Goal: Navigation & Orientation: Find specific page/section

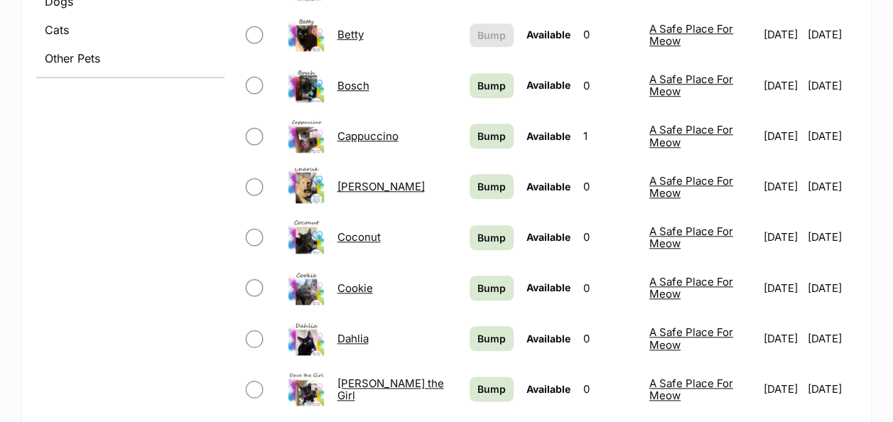
scroll to position [639, 0]
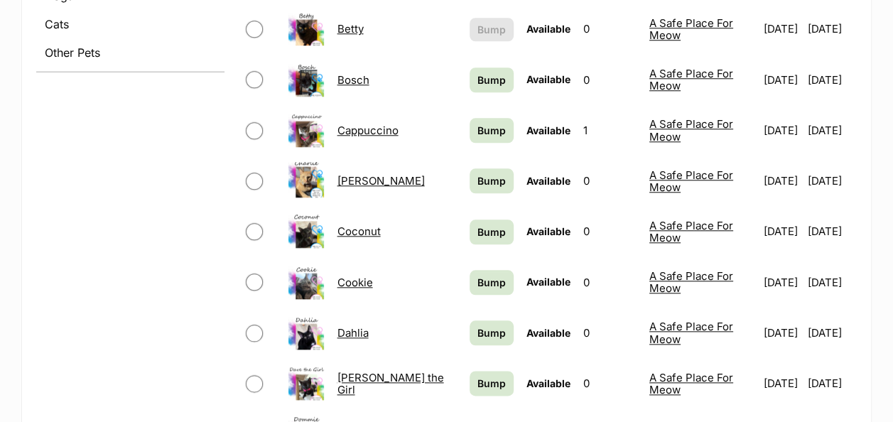
click at [357, 174] on link "Charlie" at bounding box center [380, 180] width 87 height 13
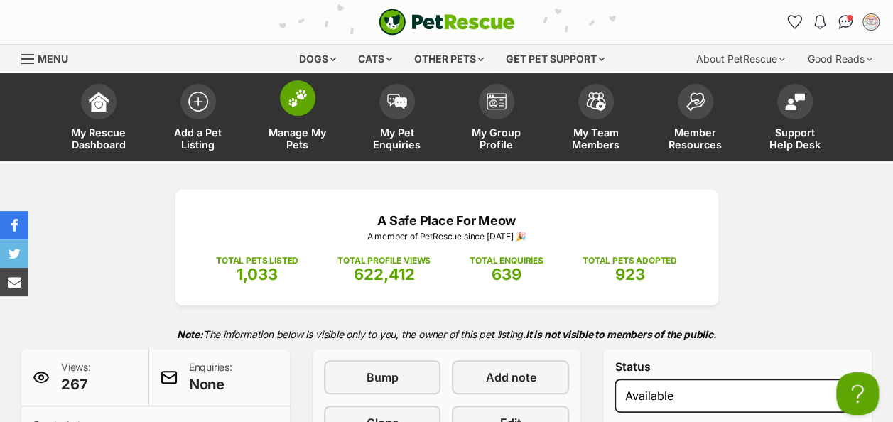
click at [298, 107] on img at bounding box center [298, 98] width 20 height 18
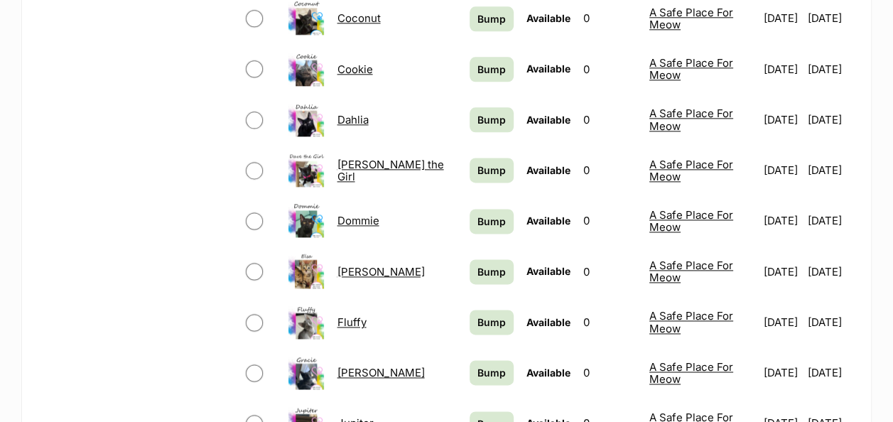
scroll to position [994, 0]
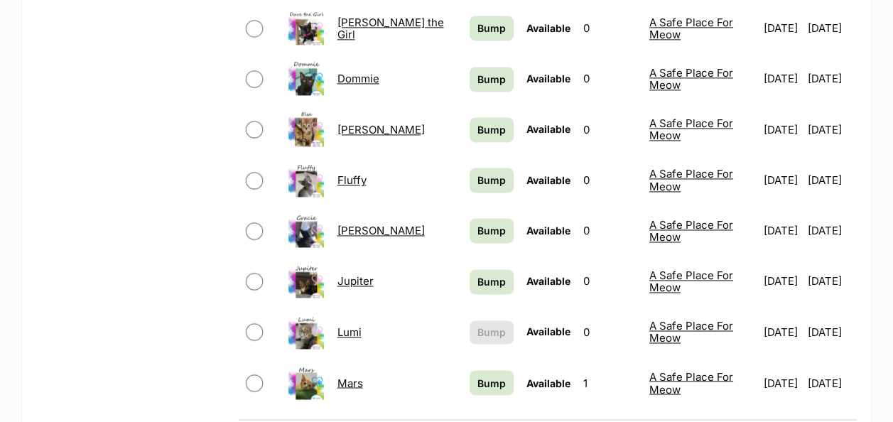
click at [357, 224] on link "[PERSON_NAME]" at bounding box center [380, 230] width 87 height 13
